Goal: Information Seeking & Learning: Learn about a topic

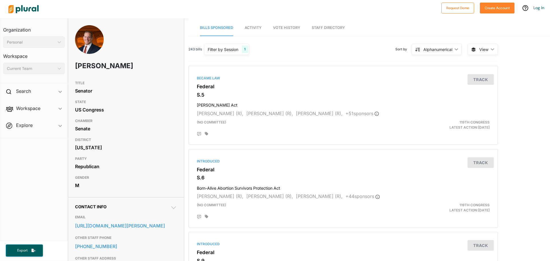
click at [255, 26] on span "Activity" at bounding box center [252, 27] width 17 height 4
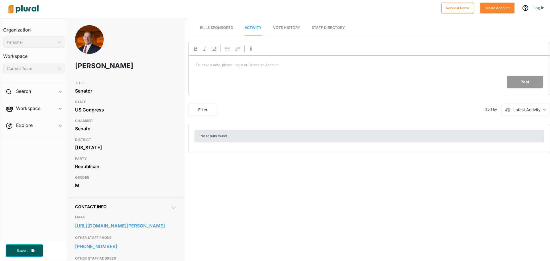
click at [283, 26] on span "Vote History" at bounding box center [286, 27] width 27 height 4
